Goal: Information Seeking & Learning: Learn about a topic

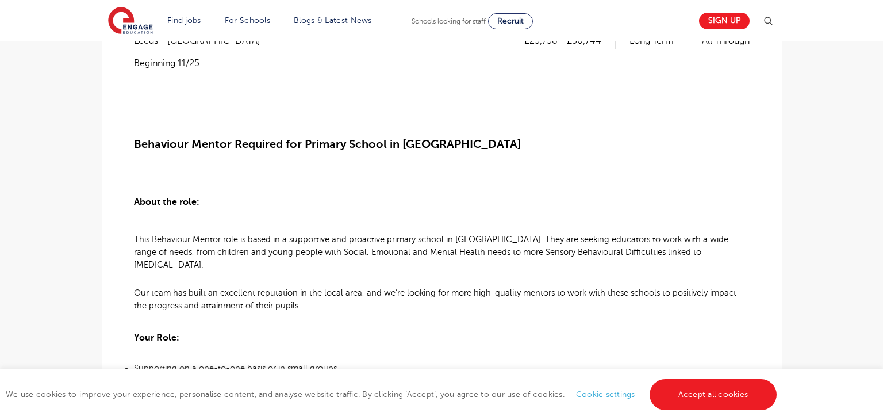
scroll to position [53, 0]
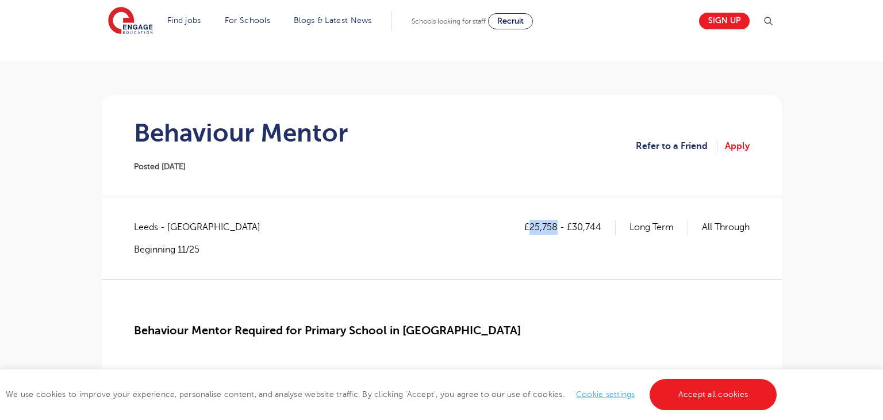
drag, startPoint x: 528, startPoint y: 224, endPoint x: 556, endPoint y: 225, distance: 27.6
click at [556, 225] on p "£25,758 - £30,744" at bounding box center [569, 227] width 91 height 15
copy p "25,758"
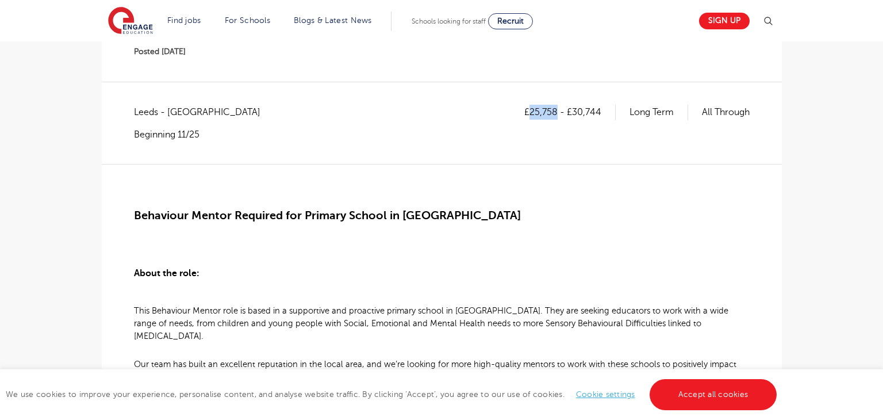
scroll to position [117, 0]
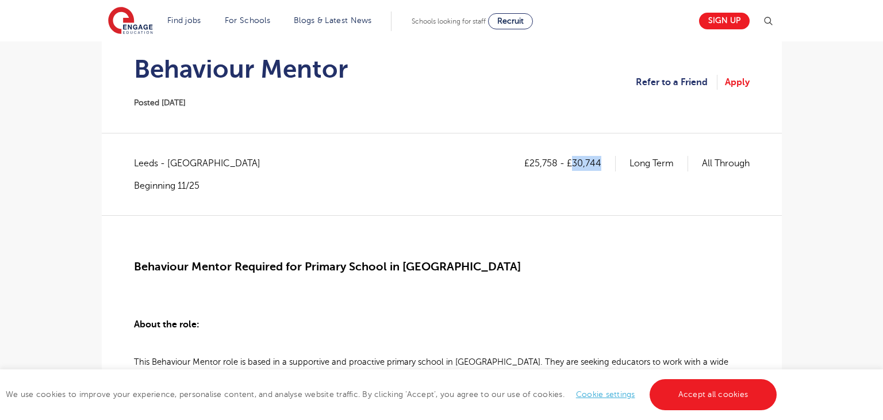
drag, startPoint x: 571, startPoint y: 161, endPoint x: 598, endPoint y: 159, distance: 27.1
click at [598, 159] on p "£25,758 - £30,744" at bounding box center [569, 163] width 91 height 15
copy p "30,744"
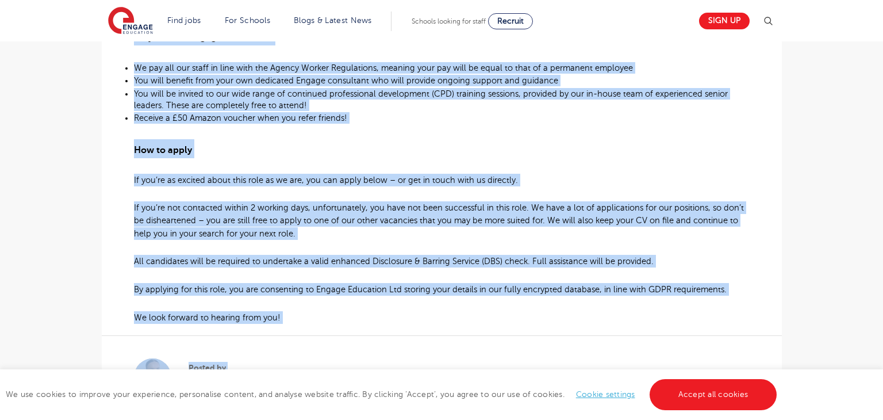
scroll to position [878, 0]
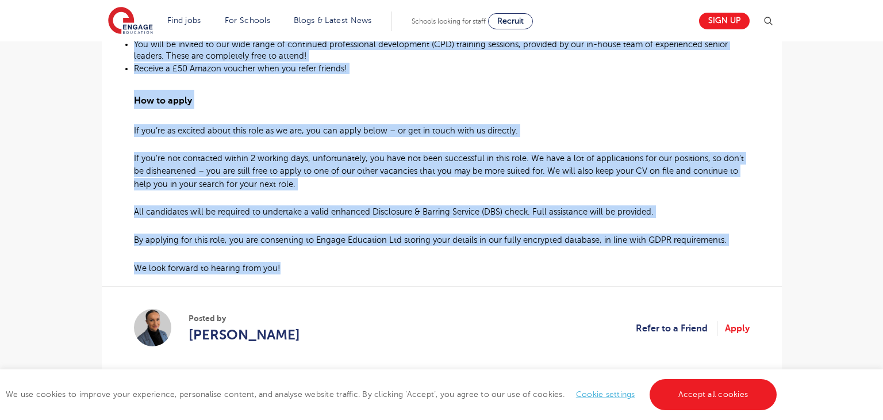
drag, startPoint x: 133, startPoint y: 172, endPoint x: 419, endPoint y: 263, distance: 299.8
copy div "Behaviour Mentor Required for Primary School in South Leeds ​ About the role: T…"
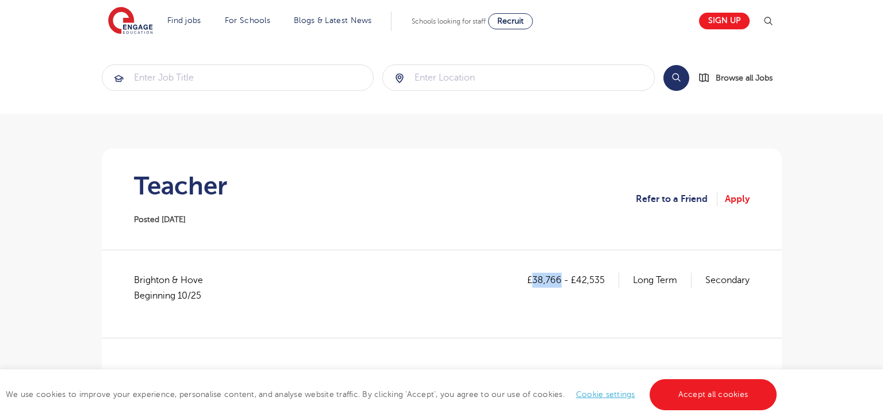
drag, startPoint x: 531, startPoint y: 276, endPoint x: 558, endPoint y: 280, distance: 27.2
click at [558, 280] on p "£38,766 - £42,535" at bounding box center [573, 279] width 92 height 15
copy p "38,766"
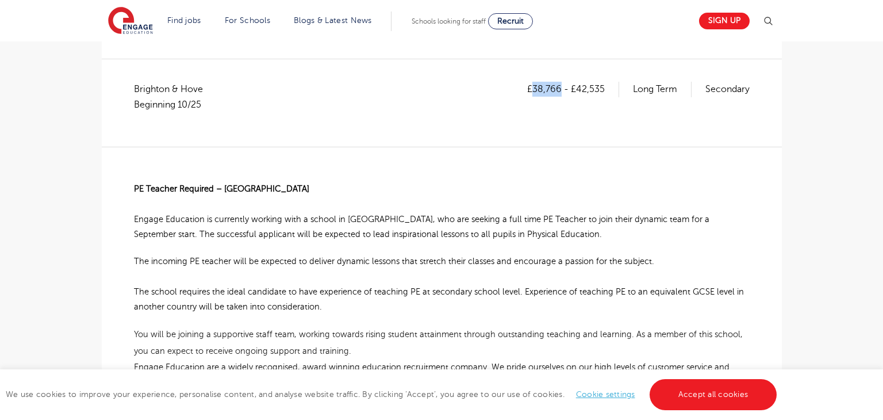
scroll to position [192, 0]
drag, startPoint x: 578, startPoint y: 89, endPoint x: 611, endPoint y: 89, distance: 33.3
click at [611, 89] on p "£38,766 - £42,535" at bounding box center [573, 87] width 92 height 15
copy p "42,535"
drag, startPoint x: 136, startPoint y: 185, endPoint x: 192, endPoint y: 218, distance: 64.7
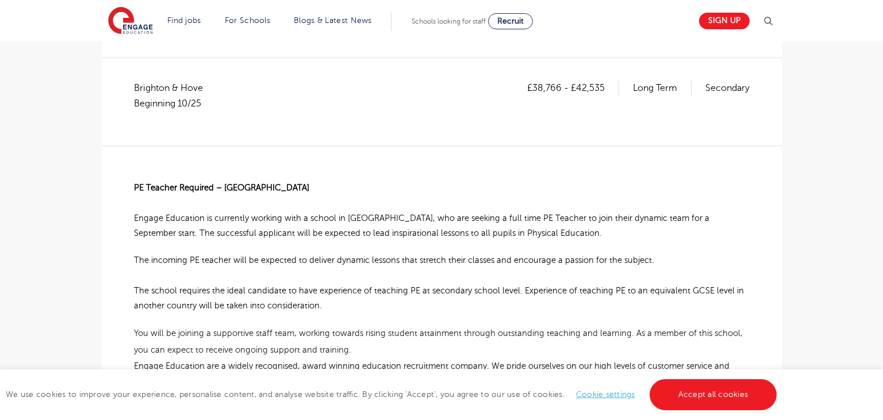
click at [192, 218] on div "PE Teacher Required – Brighton Engage Education is currently working with a sch…" at bounding box center [442, 401] width 616 height 512
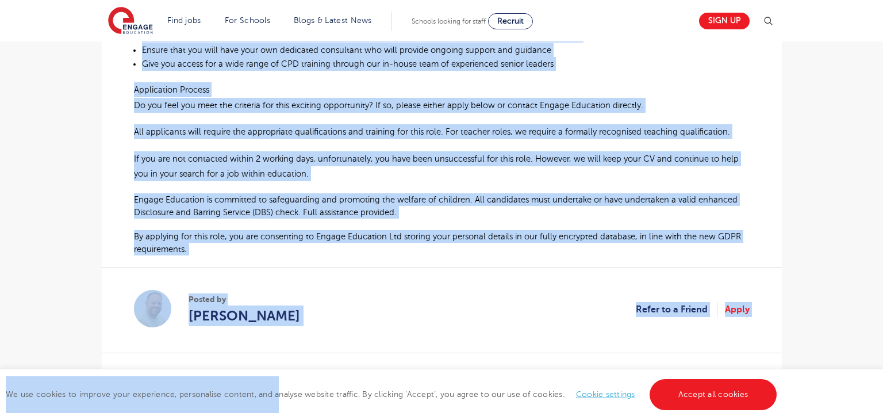
scroll to position [620, 0]
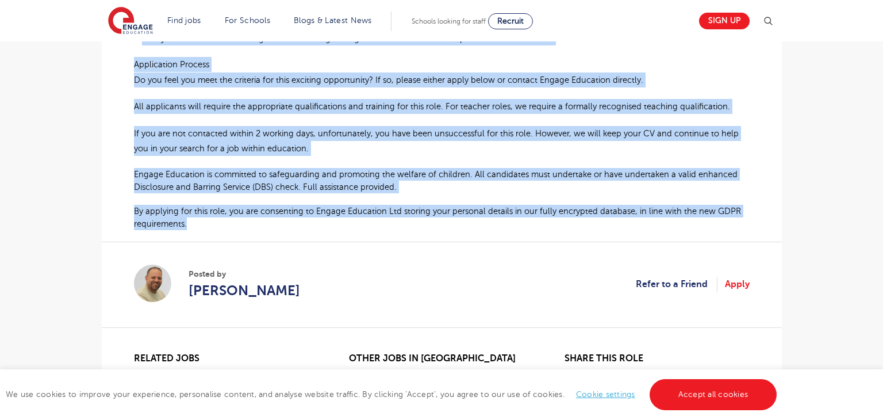
drag, startPoint x: 136, startPoint y: 188, endPoint x: 276, endPoint y: 221, distance: 144.2
copy div "PE Teacher Required – Brighton Engage Education is currently working with a sch…"
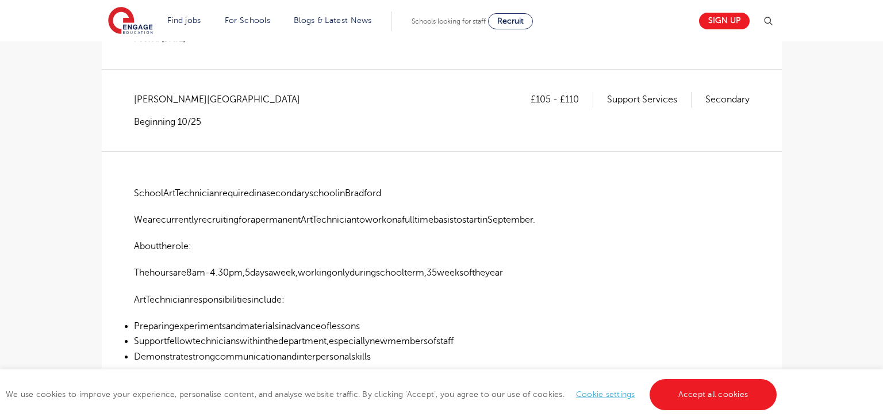
scroll to position [193, 0]
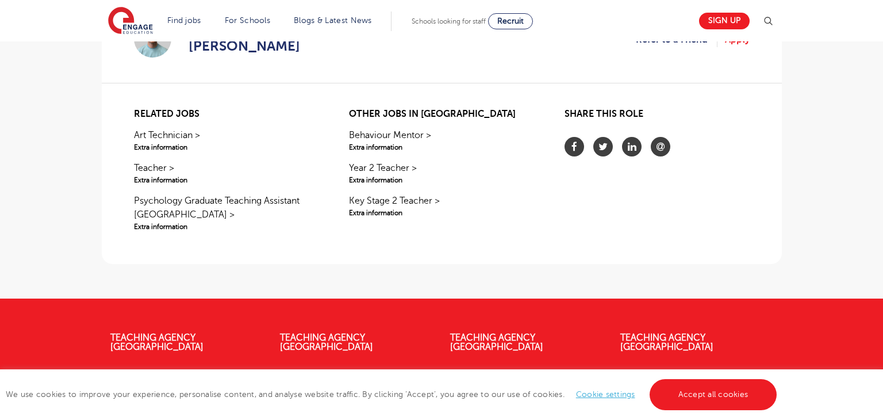
scroll to position [798, 0]
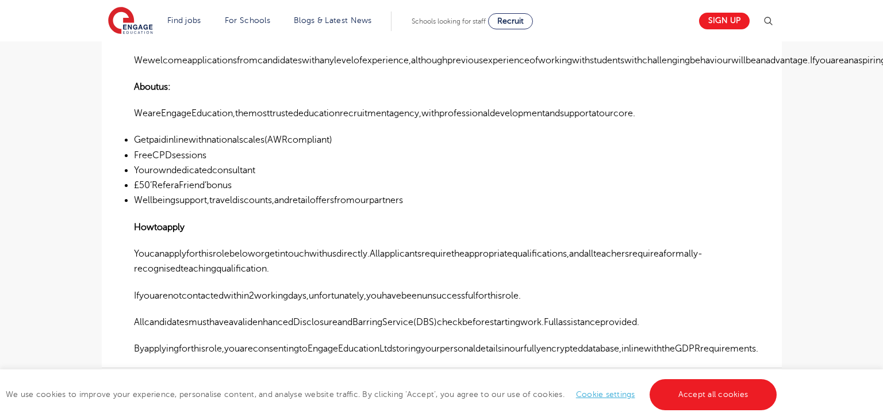
scroll to position [597, 0]
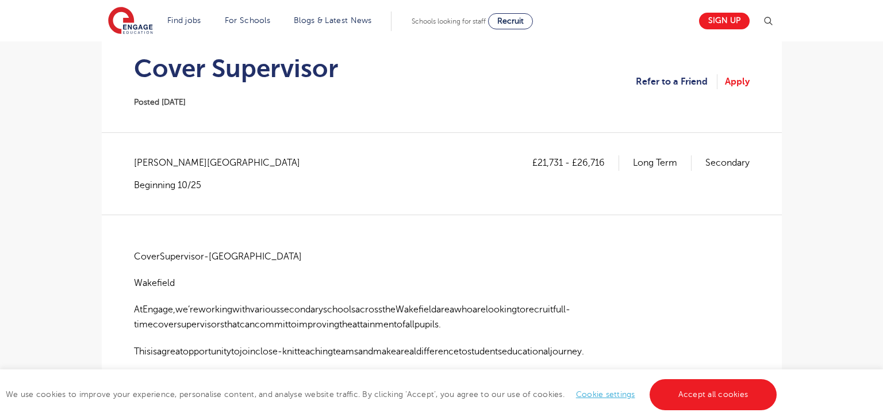
scroll to position [352, 0]
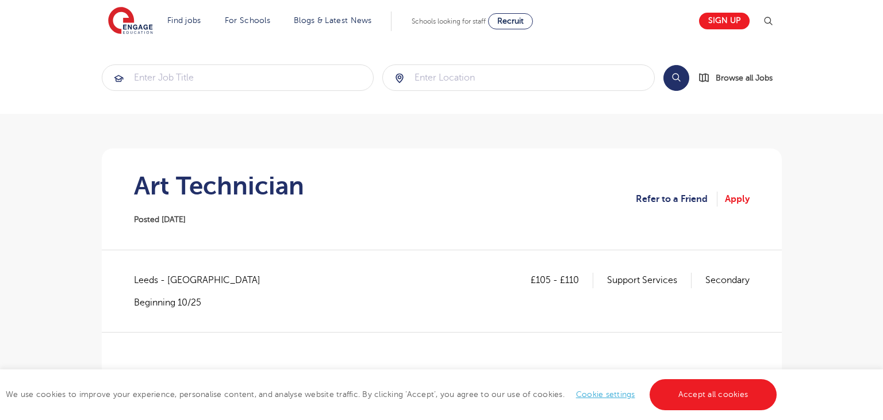
scroll to position [483, 0]
